Goal: Task Accomplishment & Management: Use online tool/utility

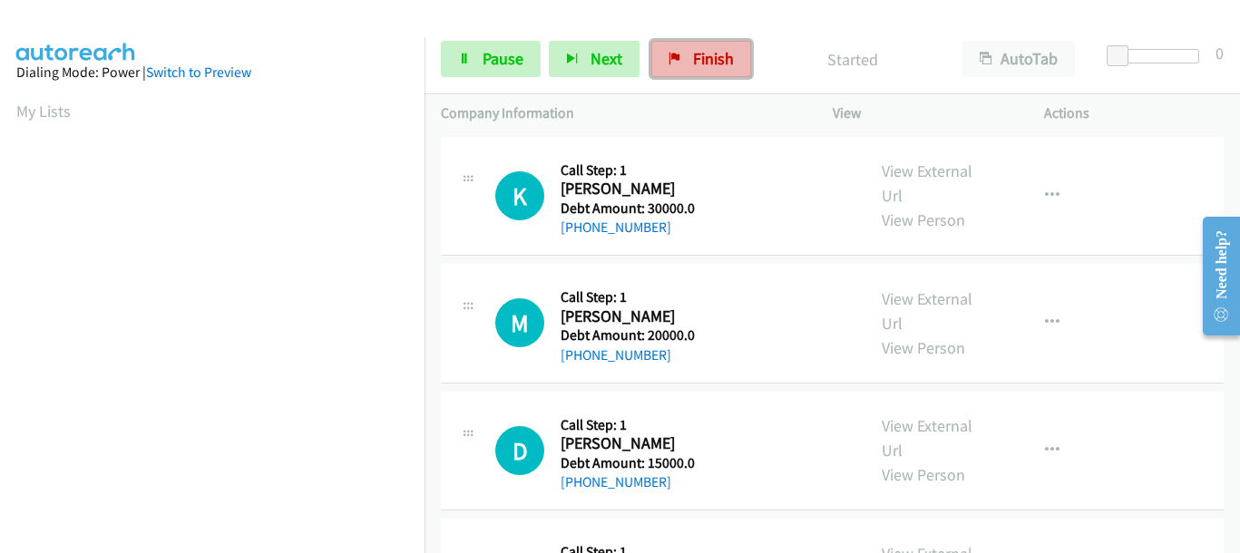
click at [714, 59] on span "Finish" at bounding box center [713, 58] width 41 height 21
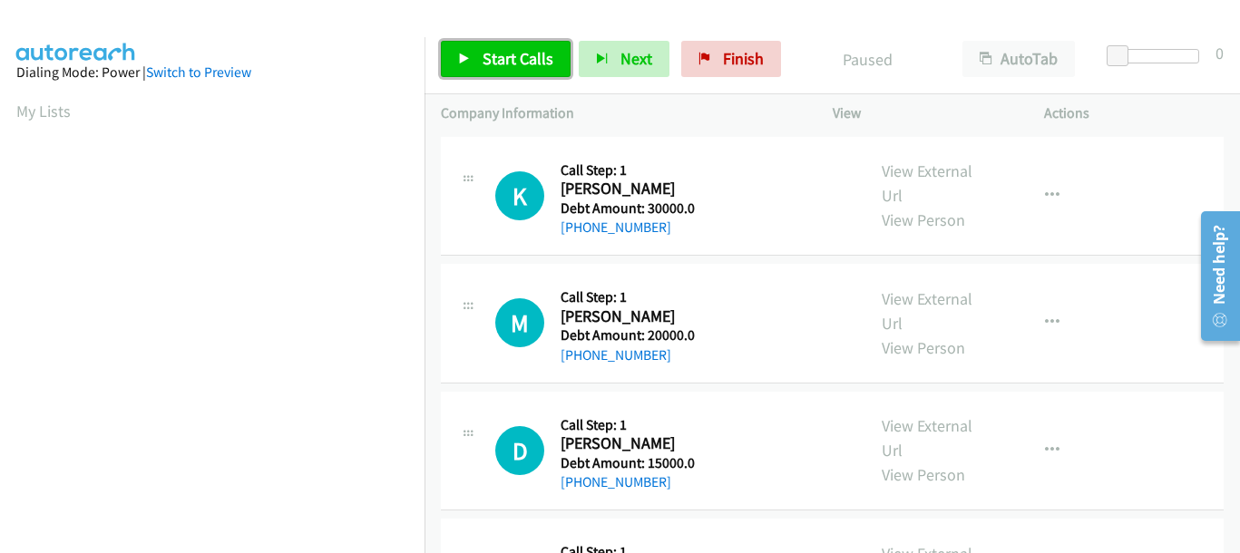
click at [494, 50] on span "Start Calls" at bounding box center [518, 58] width 71 height 21
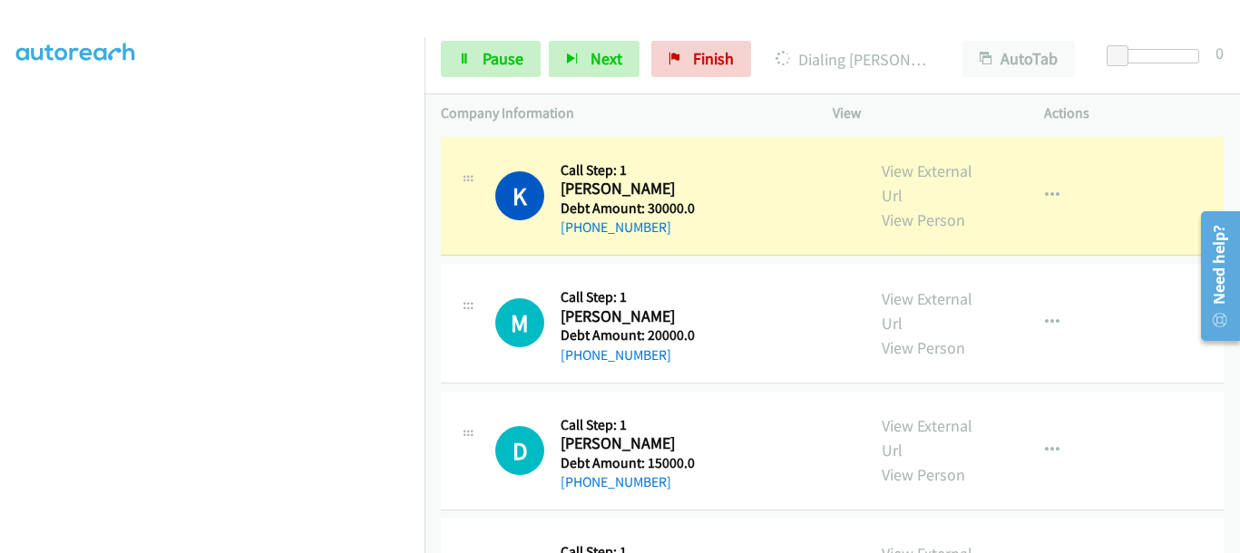
scroll to position [467, 0]
click at [475, 65] on link "Pause" at bounding box center [491, 59] width 100 height 36
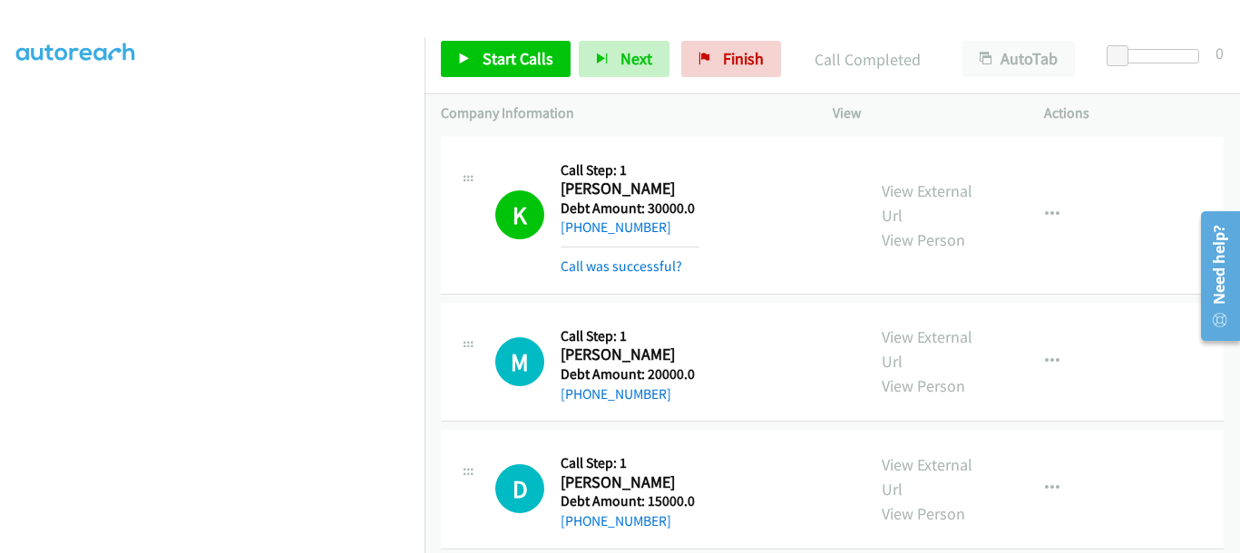
scroll to position [429, 0]
click at [439, 174] on td "K Callback Scheduled Call Step: 1 Karl Sommer America/Denver Debt Amount: 30000…" at bounding box center [833, 215] width 816 height 166
